Goal: Task Accomplishment & Management: Complete application form

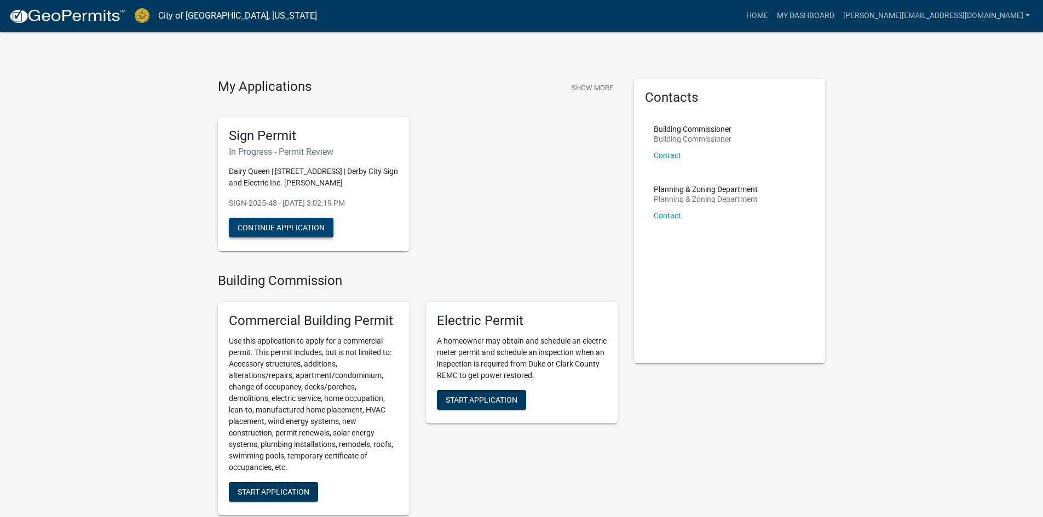
click at [317, 225] on button "Continue Application" at bounding box center [281, 228] width 105 height 20
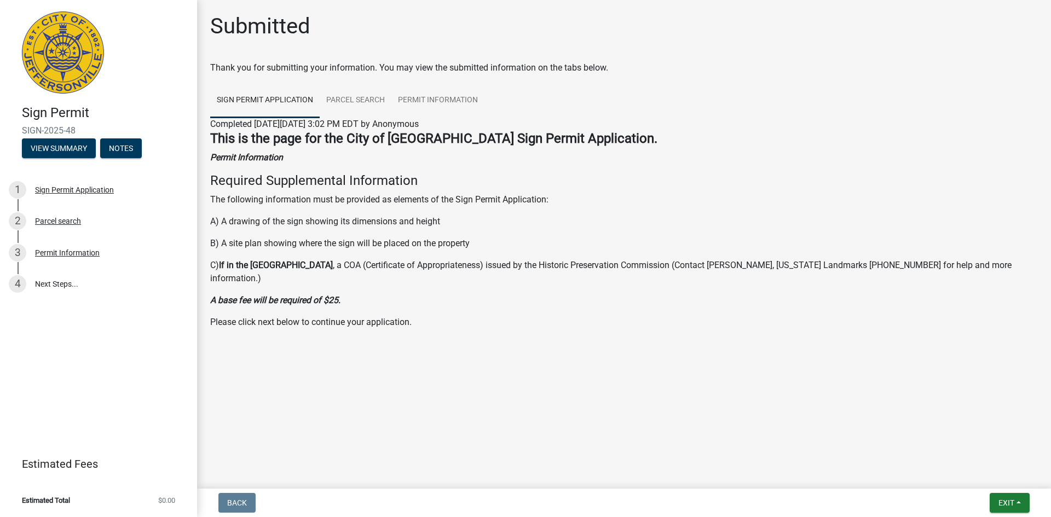
click at [642, 416] on main "Submitted Thank you for submitting your information. You may view the submitted…" at bounding box center [624, 242] width 854 height 485
click at [55, 283] on link "4 Next Steps..." at bounding box center [98, 285] width 197 height 32
click at [66, 250] on div "Permit Information" at bounding box center [67, 253] width 65 height 8
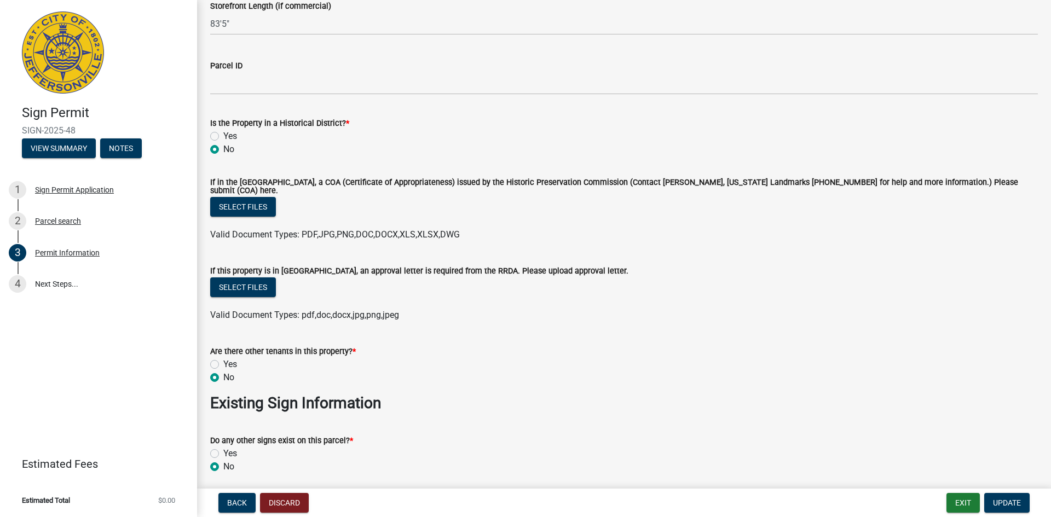
scroll to position [821, 0]
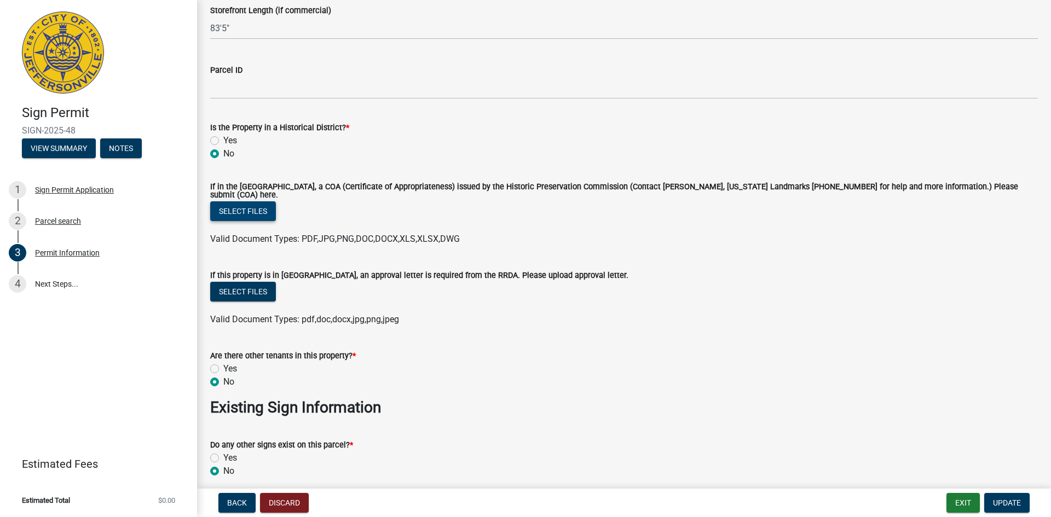
click at [260, 204] on button "Select files" at bounding box center [243, 212] width 66 height 20
click at [728, 259] on form "If this property is in [GEOGRAPHIC_DATA], an approval letter is required from t…" at bounding box center [624, 291] width 828 height 71
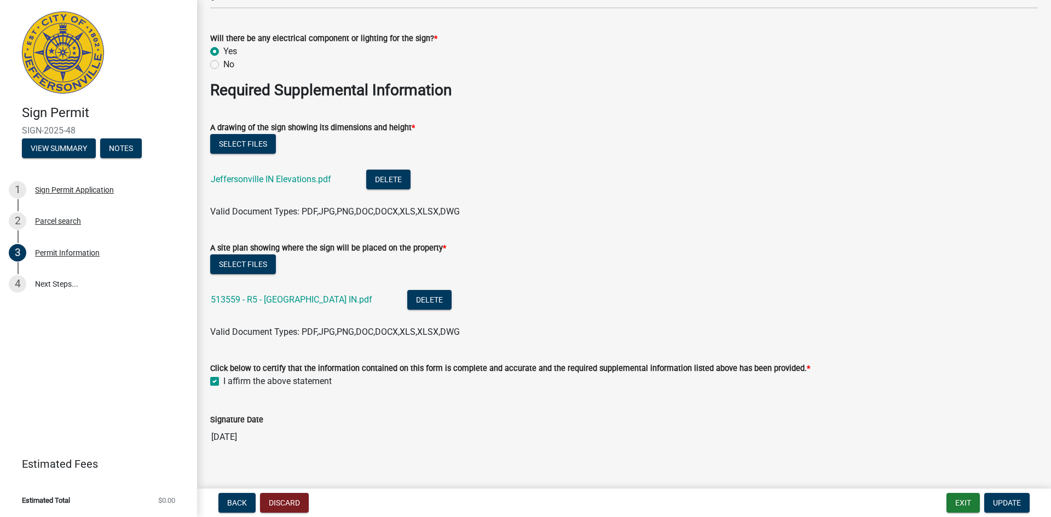
scroll to position [1843, 0]
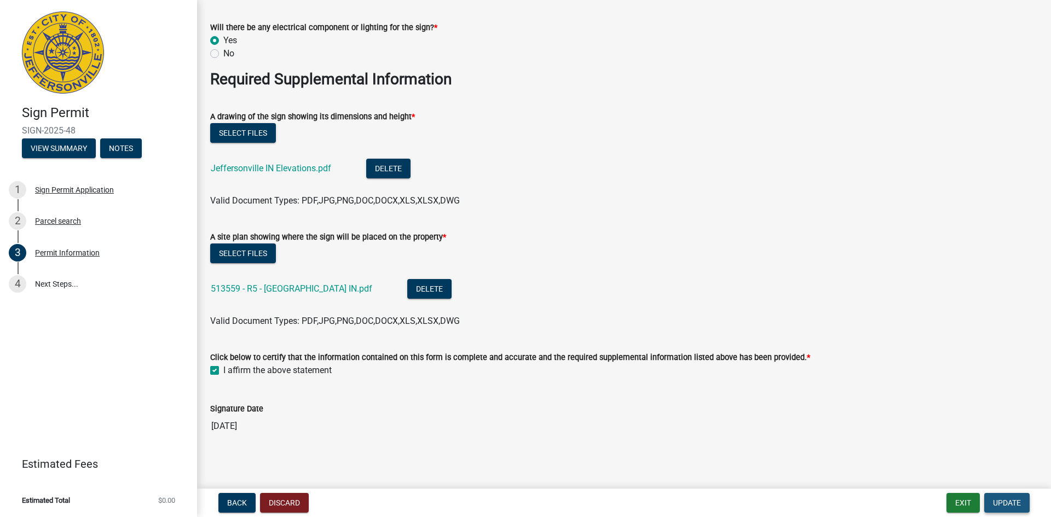
click at [1010, 505] on span "Update" at bounding box center [1007, 503] width 28 height 9
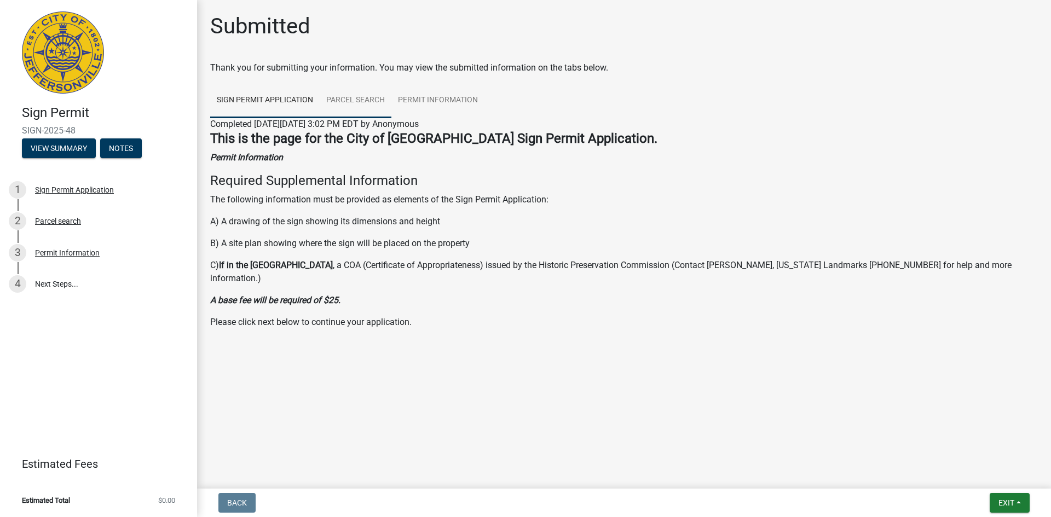
click at [365, 100] on link "Parcel search" at bounding box center [356, 100] width 72 height 35
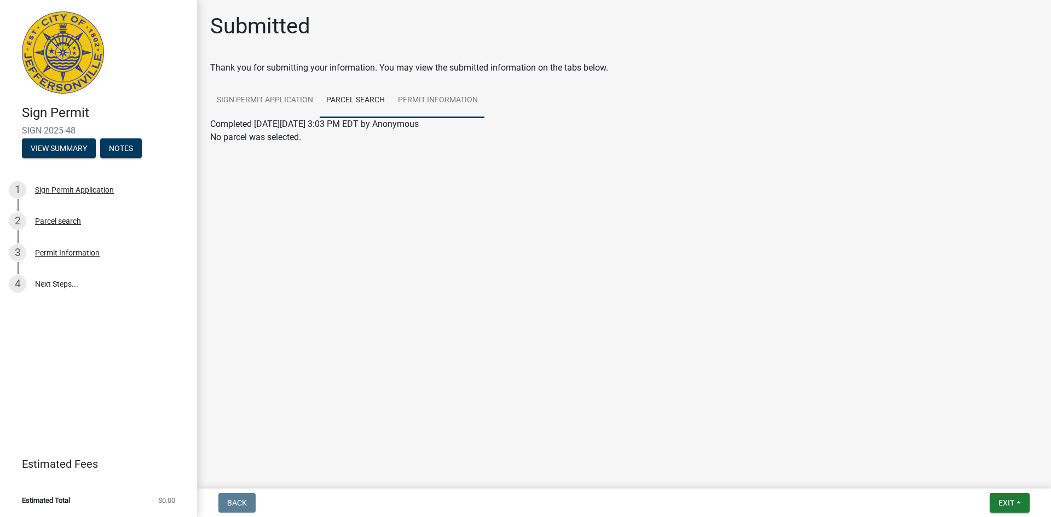
click at [448, 100] on link "Permit Information" at bounding box center [438, 100] width 93 height 35
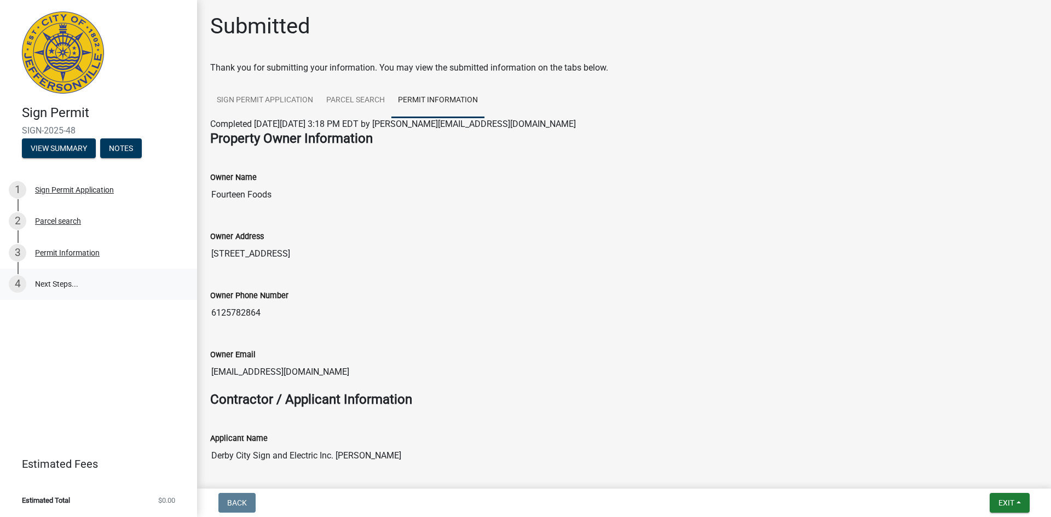
click at [60, 283] on link "4 Next Steps..." at bounding box center [98, 285] width 197 height 32
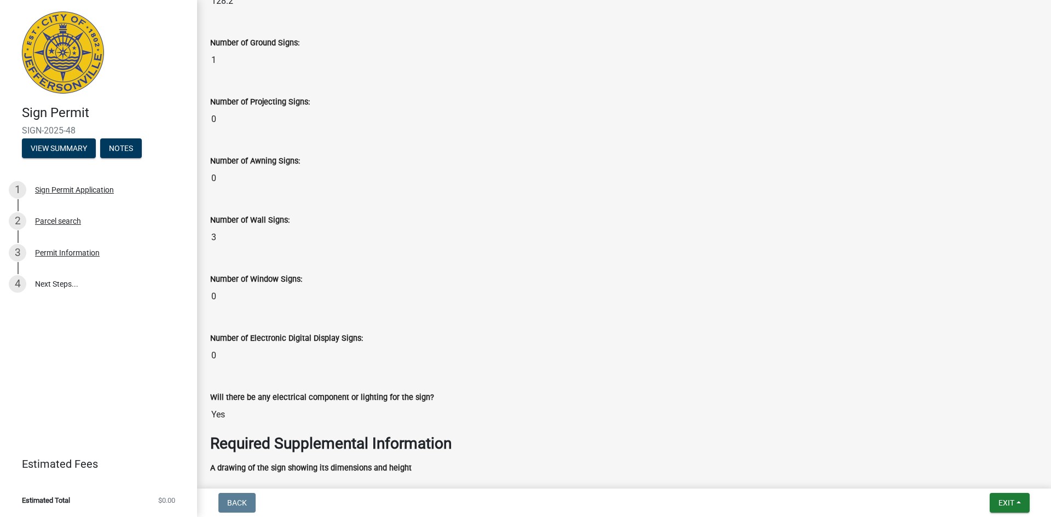
scroll to position [1684, 0]
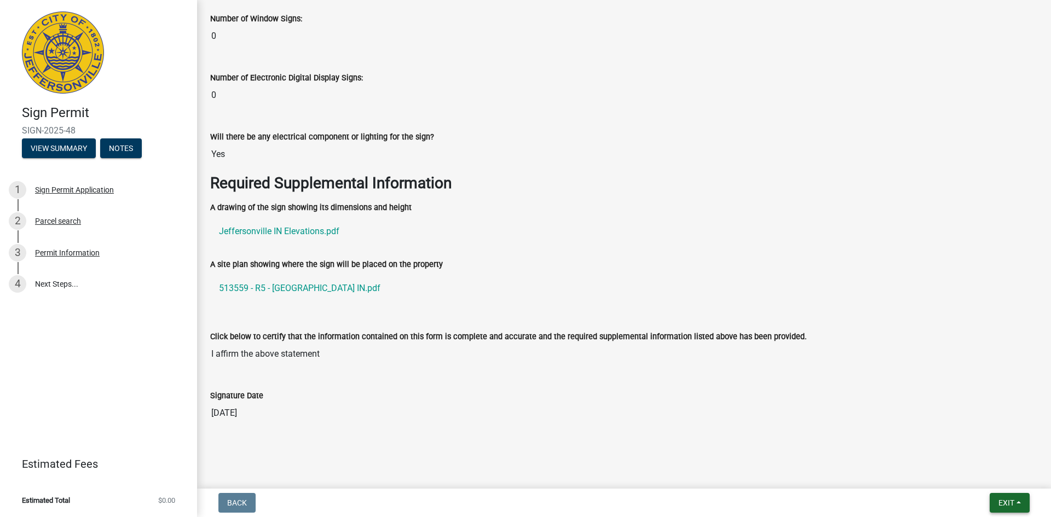
click at [1009, 504] on span "Exit" at bounding box center [1007, 503] width 16 height 9
click at [977, 452] on button "Save" at bounding box center [986, 448] width 88 height 26
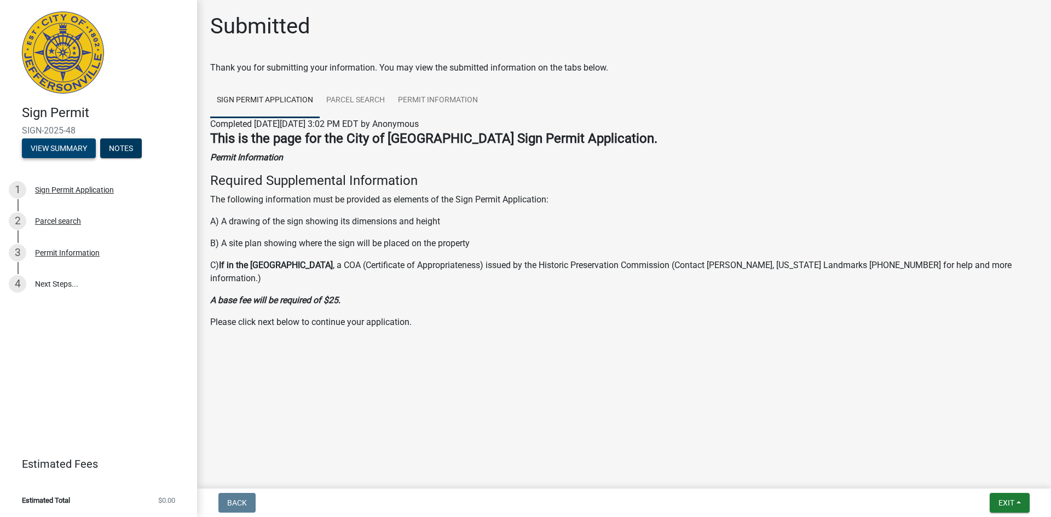
click at [58, 147] on button "View Summary" at bounding box center [59, 149] width 74 height 20
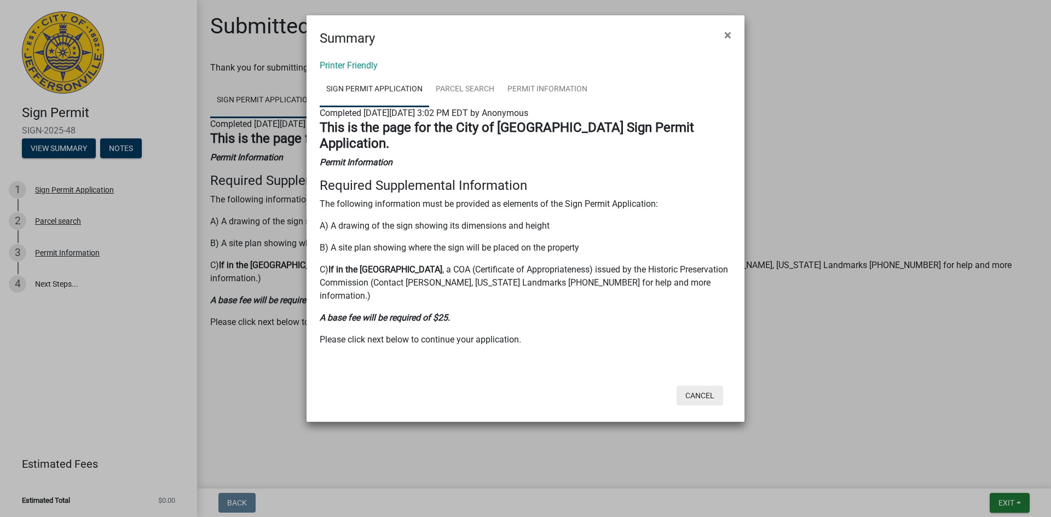
click at [707, 386] on button "Cancel" at bounding box center [700, 396] width 47 height 20
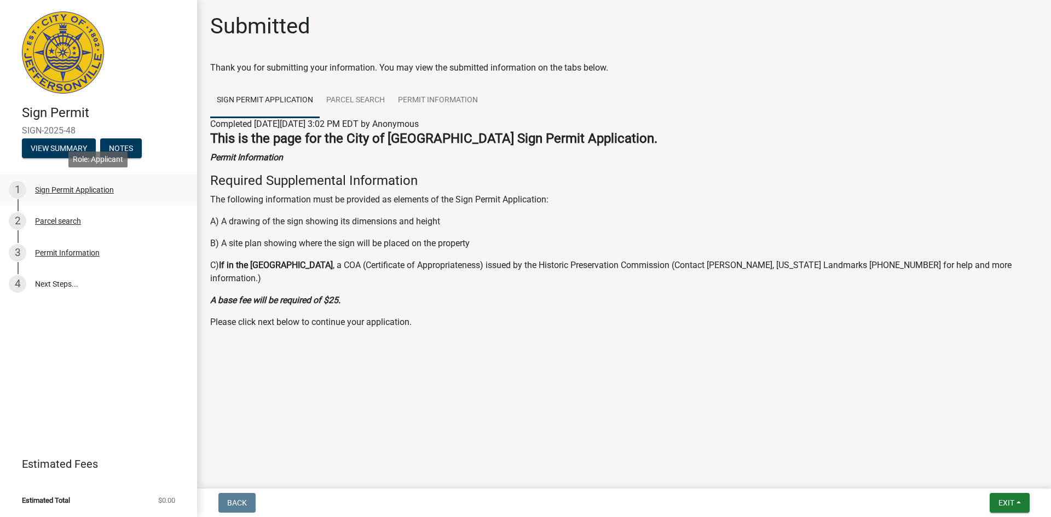
click at [61, 192] on div "Sign Permit Application" at bounding box center [74, 190] width 79 height 8
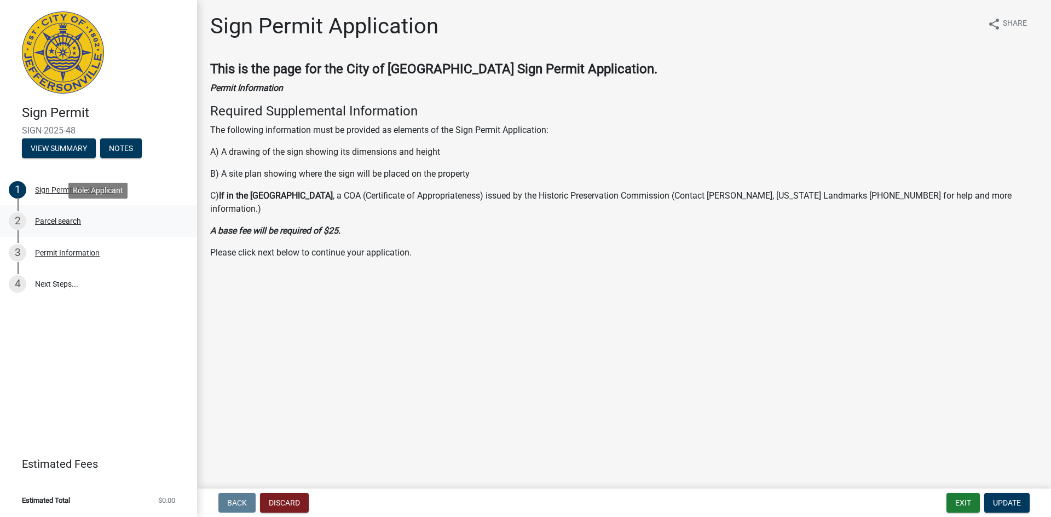
click at [49, 218] on div "Parcel search" at bounding box center [58, 221] width 46 height 8
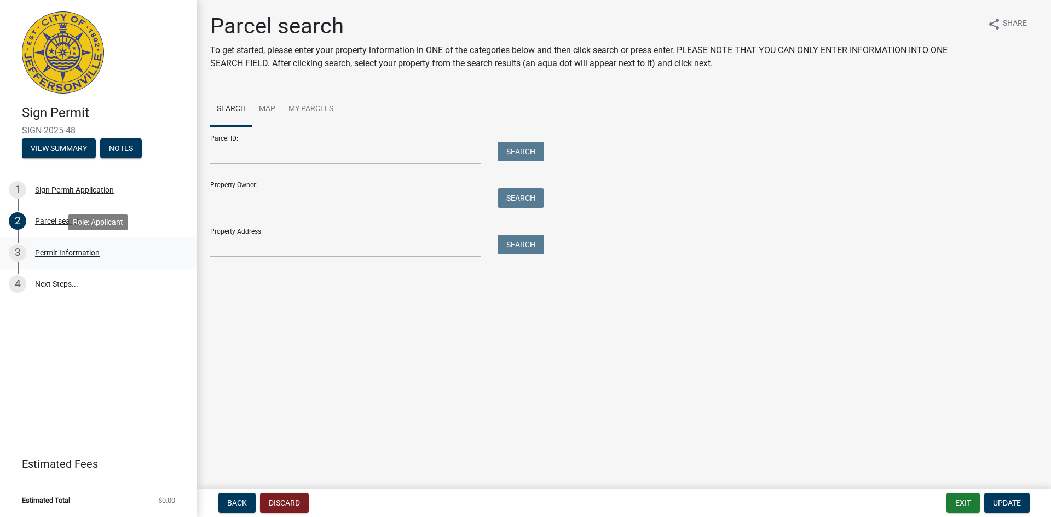
click at [90, 253] on div "Permit Information" at bounding box center [67, 253] width 65 height 8
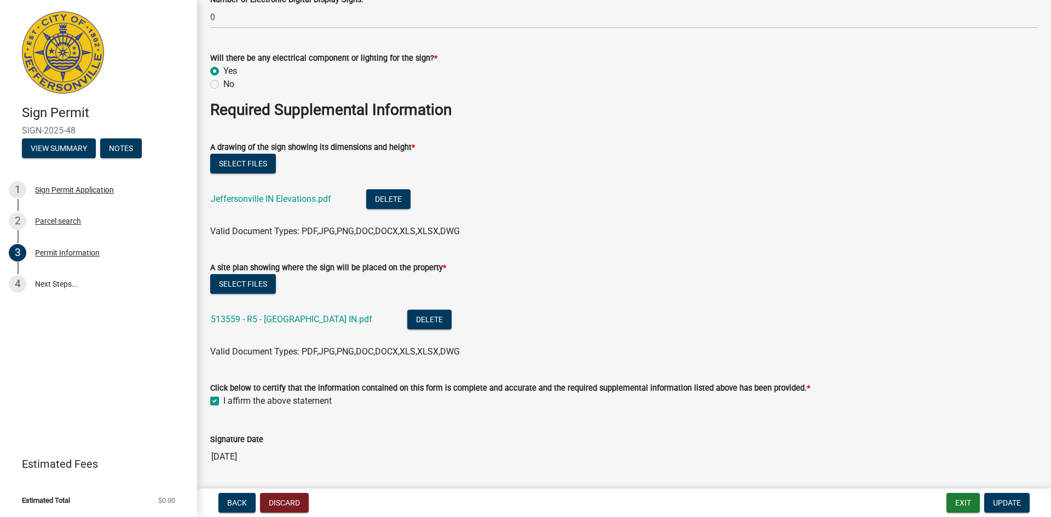
scroll to position [1843, 0]
